Goal: Information Seeking & Learning: Understand process/instructions

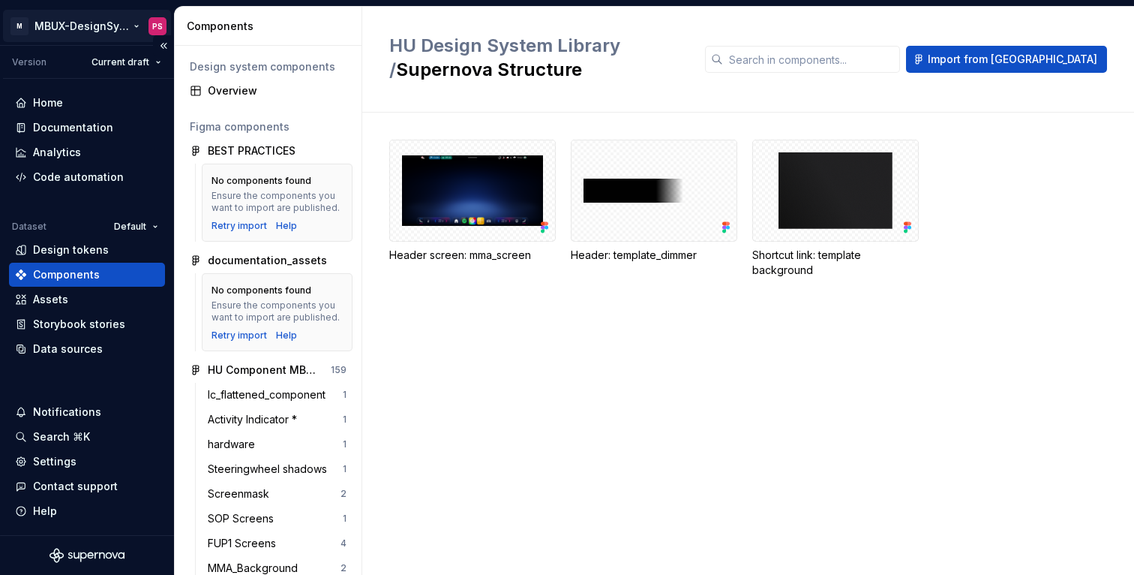
click at [84, 26] on html "× M MBUX-DesignSystem PS Version Current draft Home Documentation Analytics Cod…" at bounding box center [567, 287] width 1134 height 575
click at [458, 354] on html "× M MBUX-DesignSystem PS Version Current draft Home Documentation Analytics Cod…" at bounding box center [567, 287] width 1134 height 575
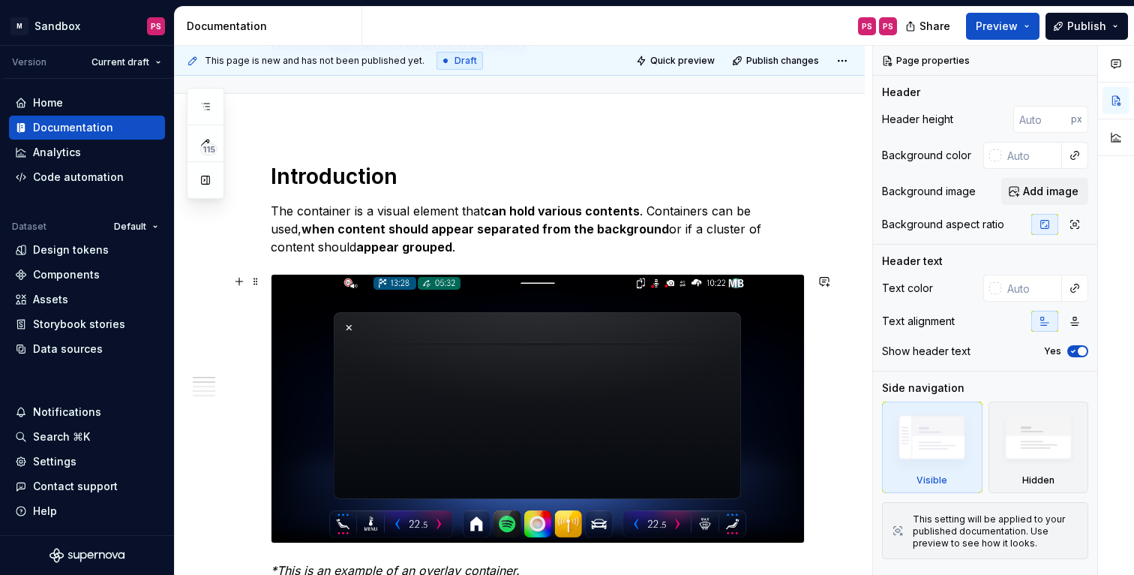
scroll to position [27, 0]
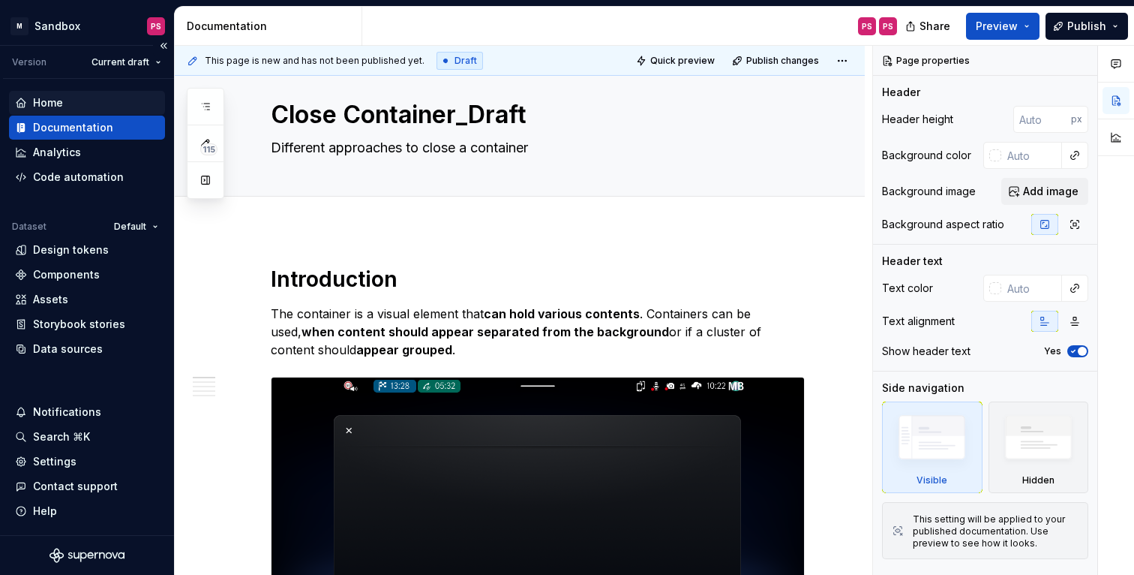
click at [52, 105] on div "Home" at bounding box center [48, 102] width 30 height 15
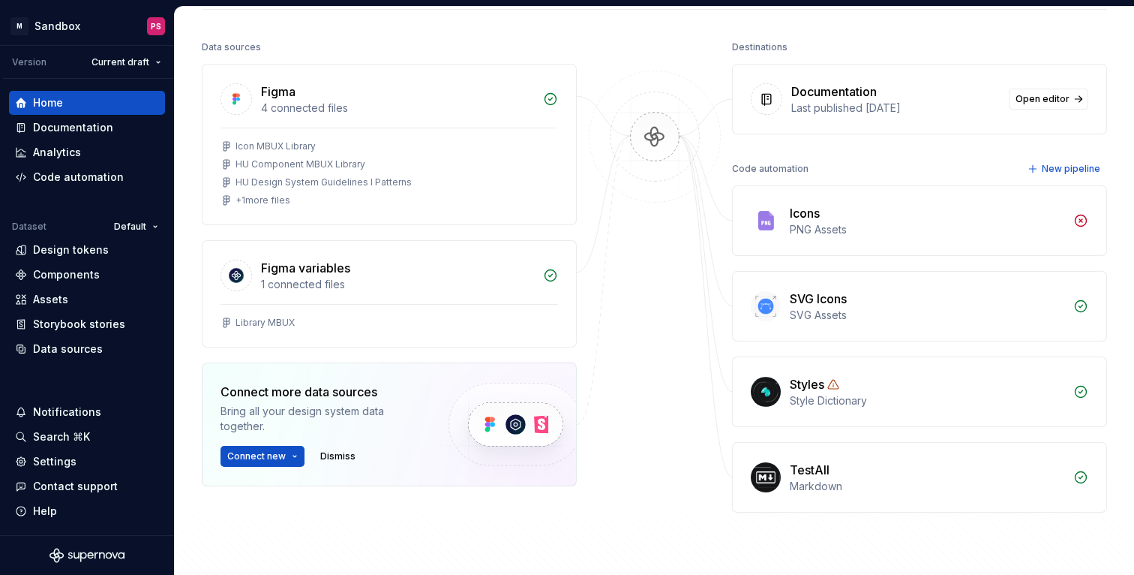
scroll to position [177, 0]
click at [1056, 101] on span "Open editor" at bounding box center [1043, 98] width 54 height 12
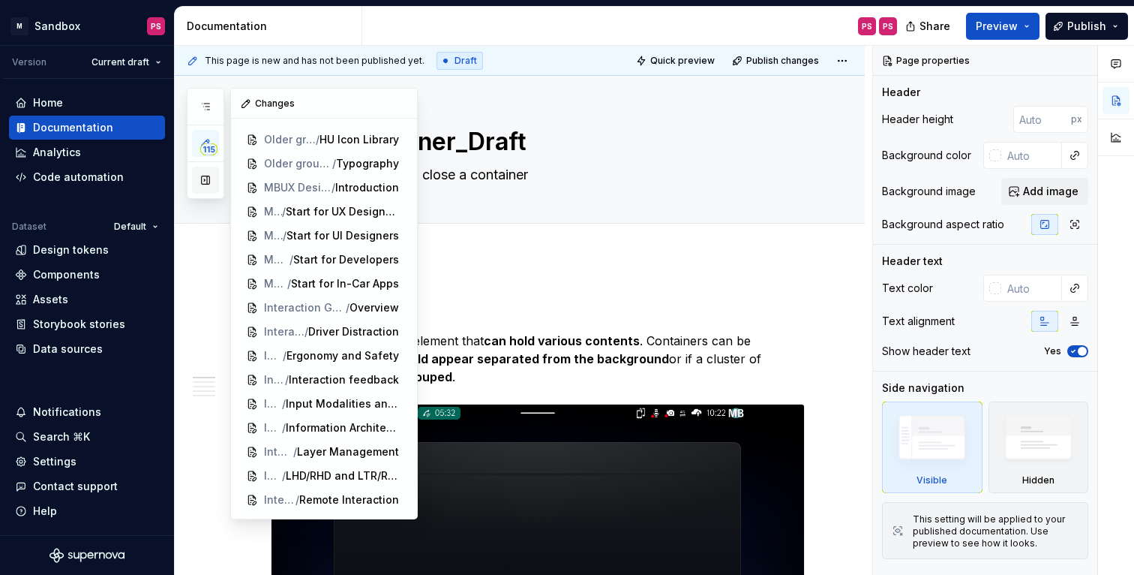
click at [206, 182] on button "button" at bounding box center [205, 180] width 27 height 27
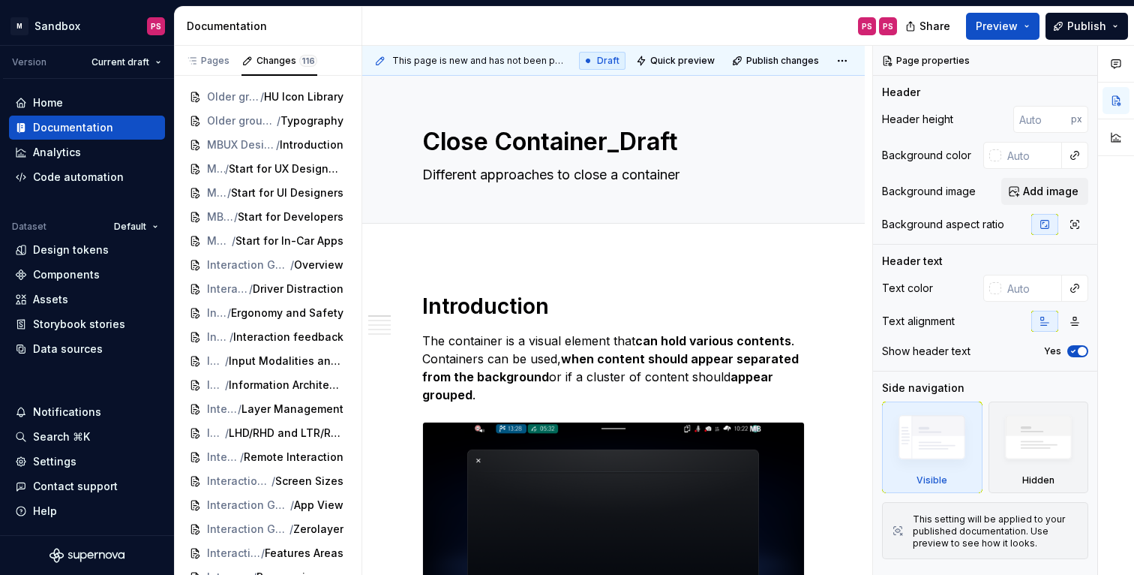
click at [407, 279] on html "× M Sandbox PS Version Current draft Home Documentation Analytics Code automati…" at bounding box center [567, 287] width 1134 height 575
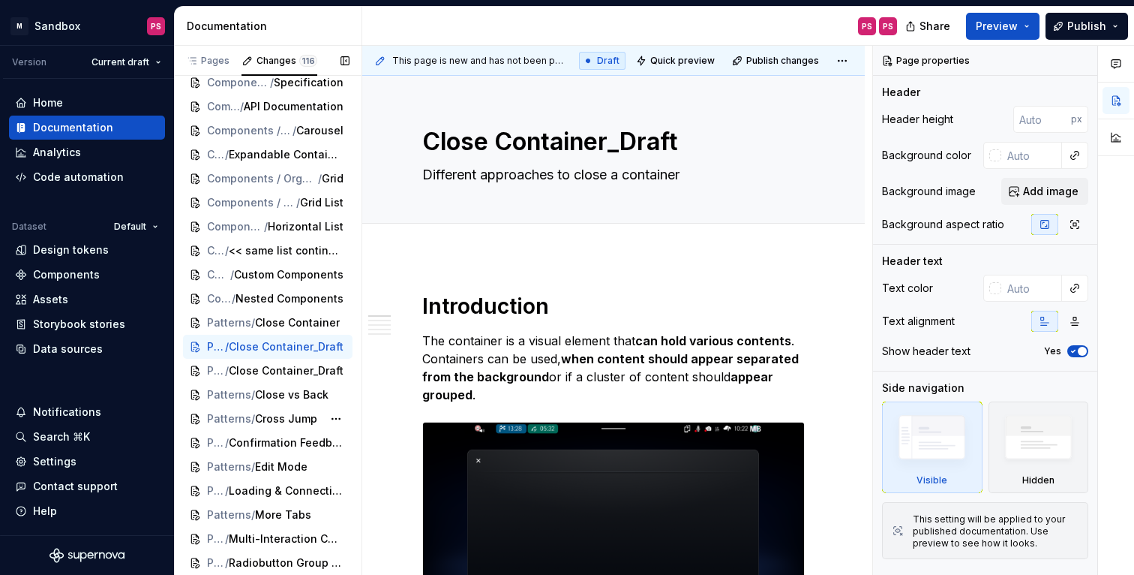
scroll to position [2101, 0]
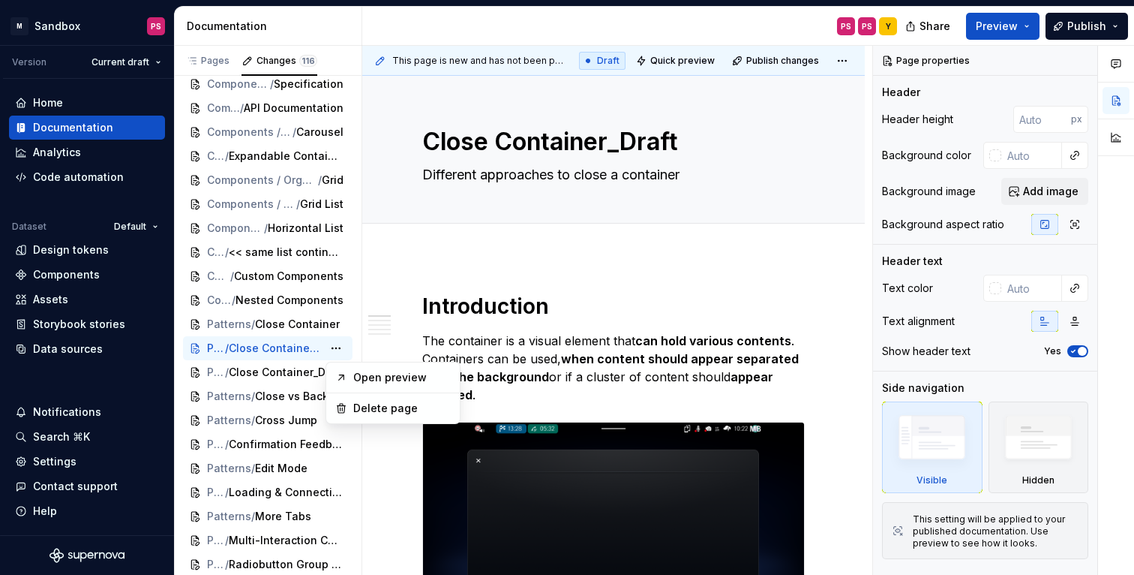
click at [527, 272] on html "× M Sandbox PS Version Current draft Home Documentation Analytics Code automati…" at bounding box center [567, 287] width 1134 height 575
click at [740, 290] on html "× M Sandbox PS Version Current draft Home Documentation Analytics Code automati…" at bounding box center [567, 287] width 1134 height 575
type textarea "*"
